Goal: Task Accomplishment & Management: Manage account settings

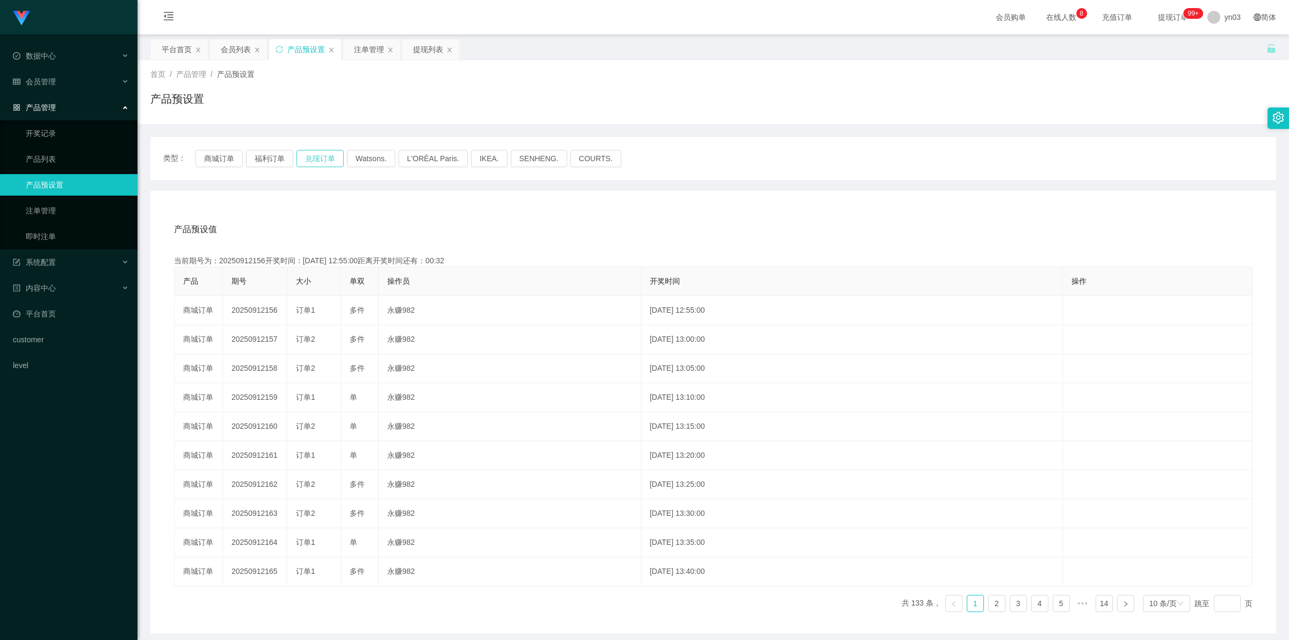
click at [320, 157] on button "兑现订单" at bounding box center [320, 158] width 47 height 17
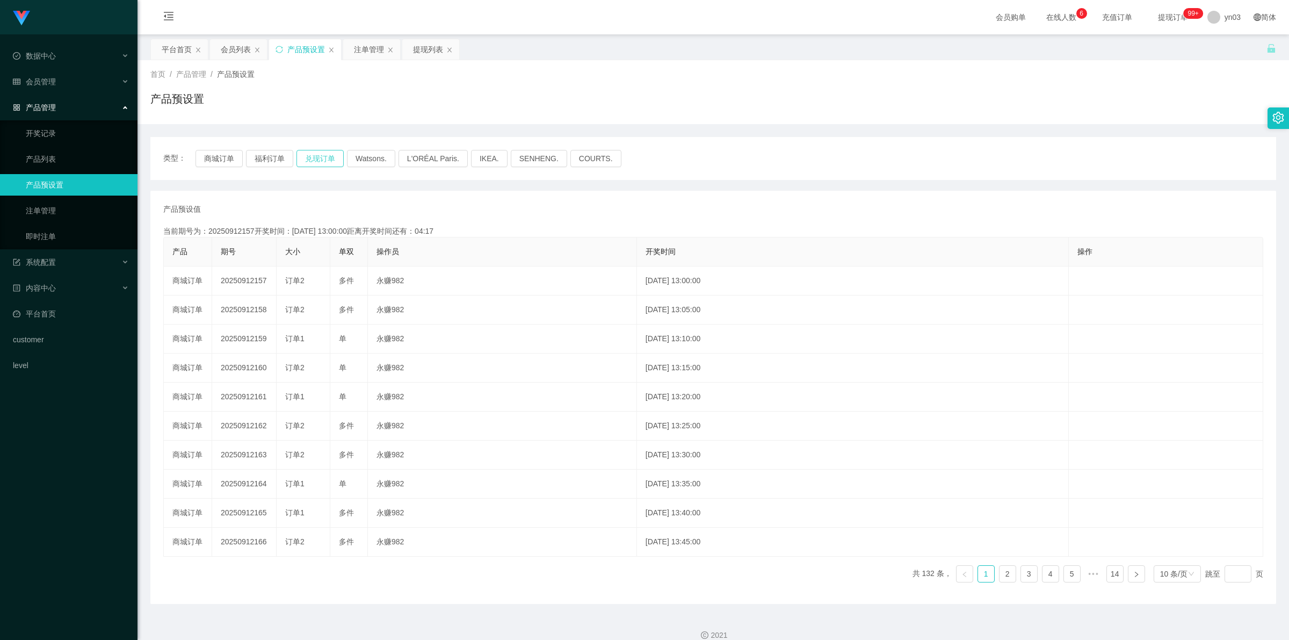
click at [318, 154] on button "兑现订单" at bounding box center [320, 158] width 47 height 17
click at [373, 57] on div "注单管理" at bounding box center [369, 49] width 30 height 20
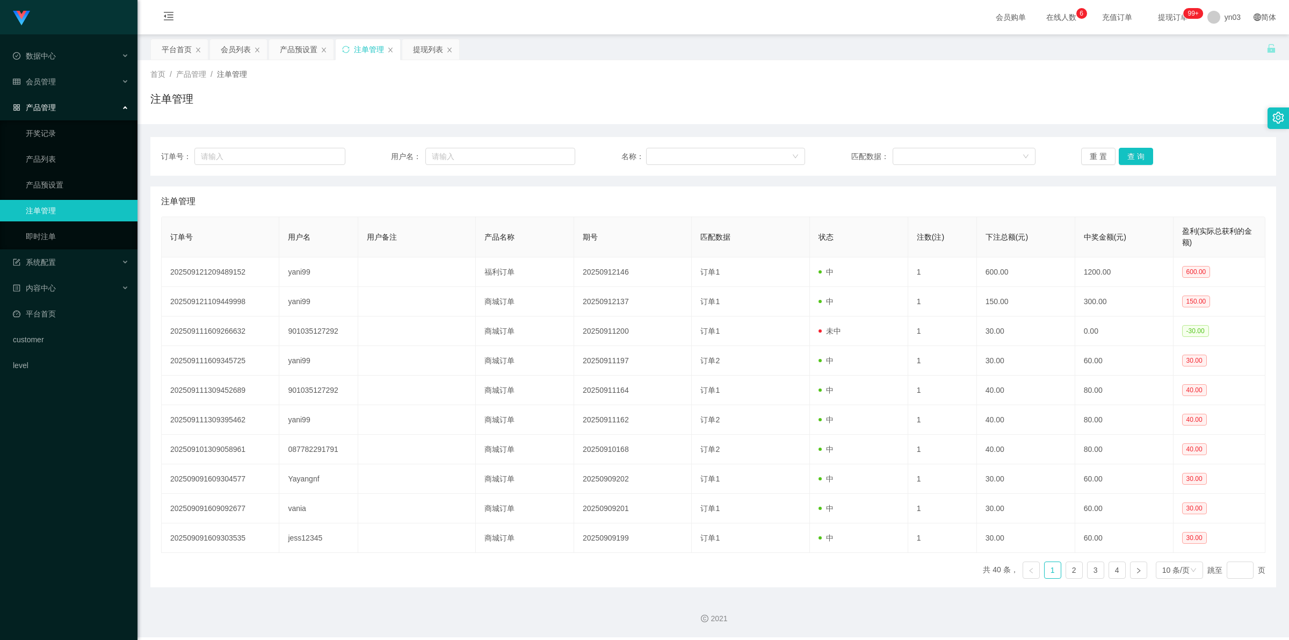
click at [373, 57] on div "注单管理" at bounding box center [369, 49] width 30 height 20
